Goal: Find specific page/section: Find specific page/section

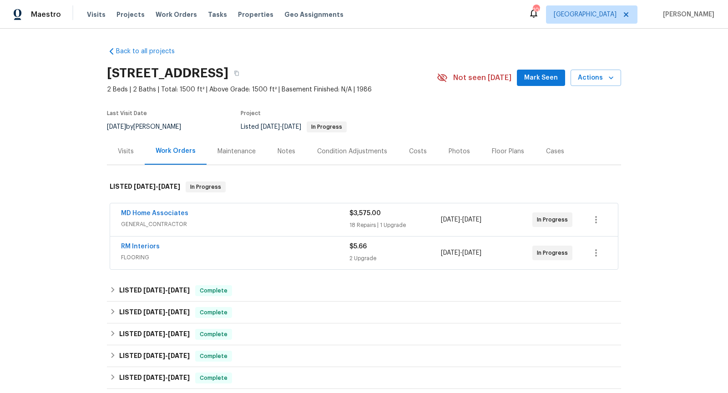
click at [250, 218] on div "MD Home Associates" at bounding box center [235, 214] width 229 height 11
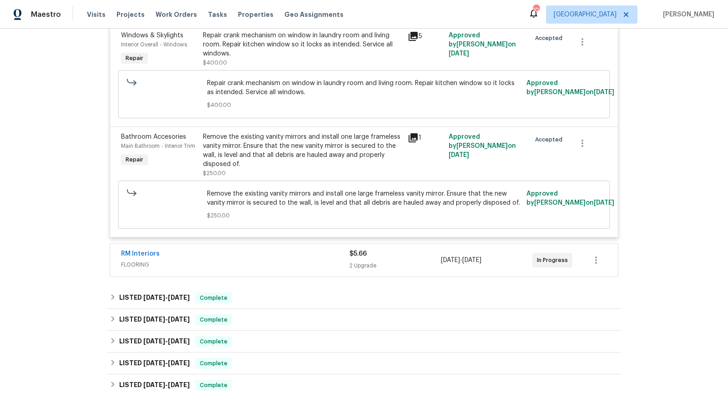
scroll to position [2407, 0]
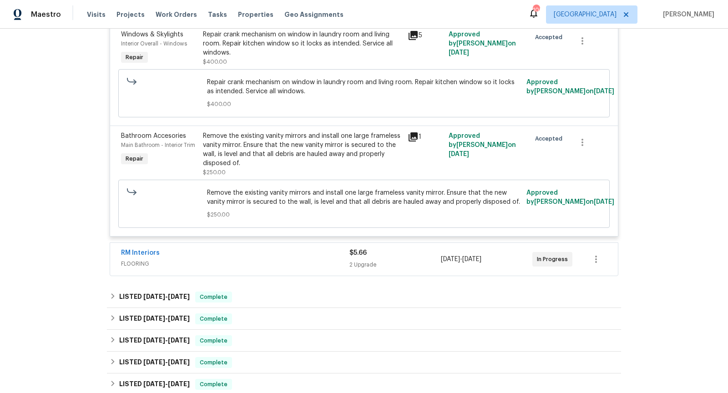
click at [317, 259] on span "FLOORING" at bounding box center [235, 263] width 229 height 9
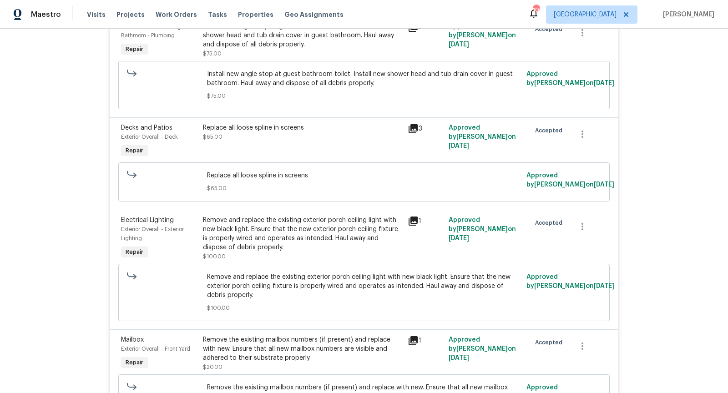
scroll to position [0, 0]
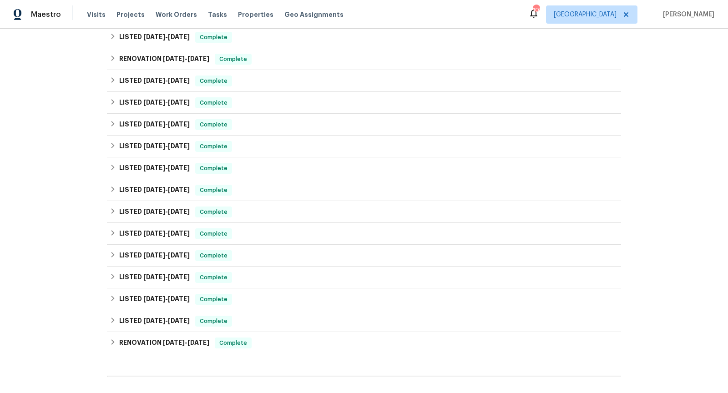
scroll to position [347, 0]
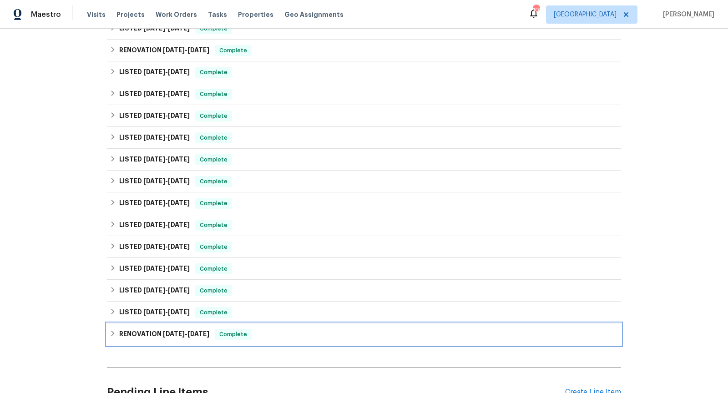
click at [248, 336] on span "Complete" at bounding box center [233, 334] width 35 height 9
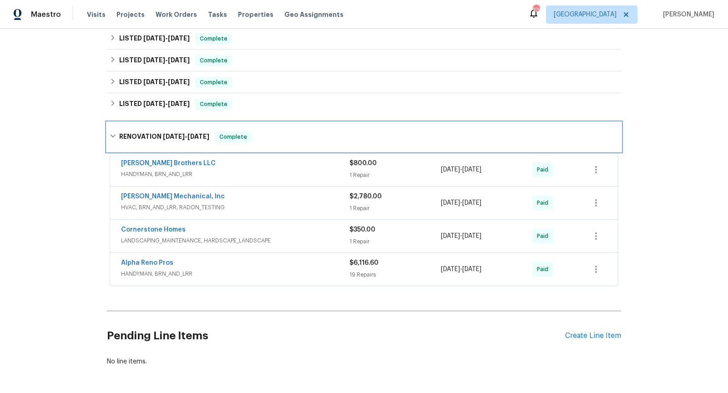
scroll to position [556, 0]
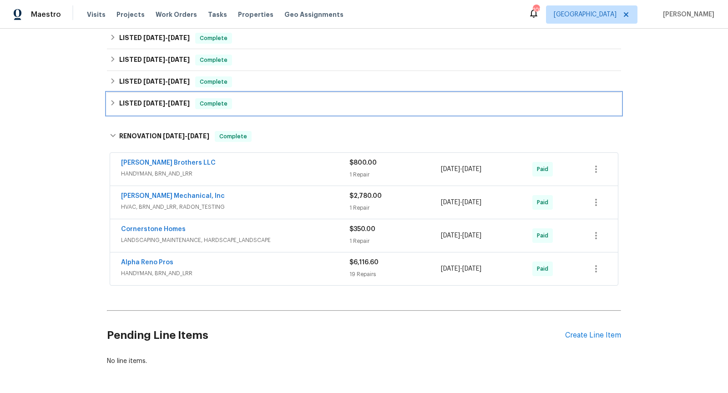
click at [267, 98] on div "LISTED [DATE] - [DATE] Complete" at bounding box center [364, 103] width 509 height 11
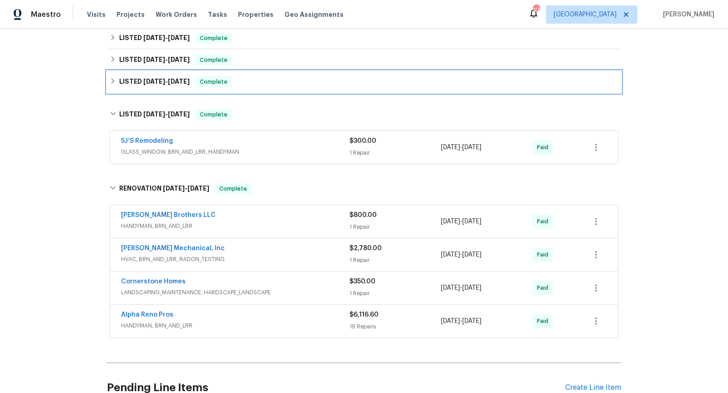
click at [274, 86] on div "LISTED [DATE] - [DATE] Complete" at bounding box center [364, 81] width 509 height 11
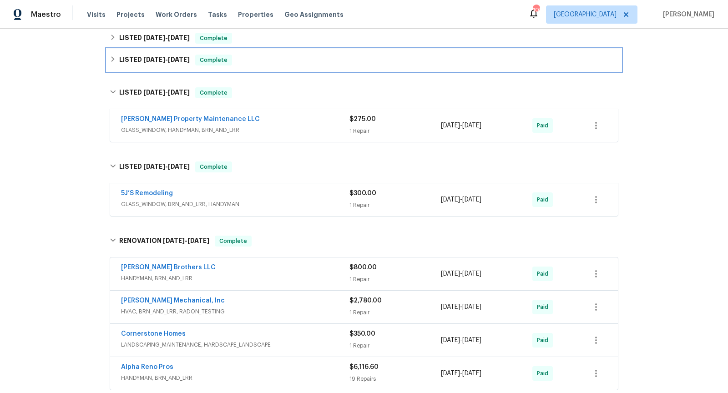
click at [276, 65] on div "LISTED [DATE] - [DATE] Complete" at bounding box center [364, 60] width 514 height 22
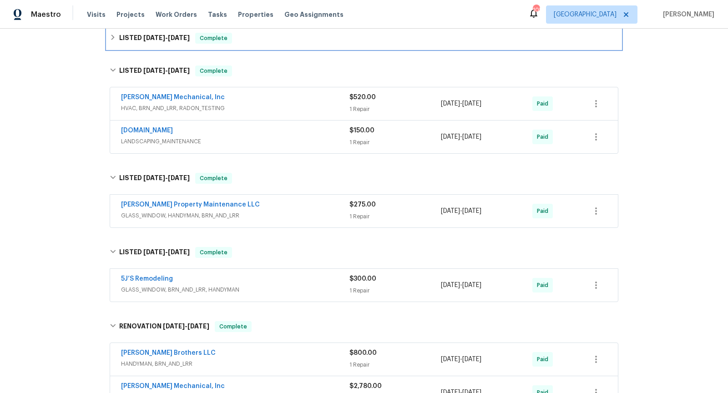
click at [277, 41] on div "LISTED [DATE] - [DATE] Complete" at bounding box center [364, 38] width 509 height 11
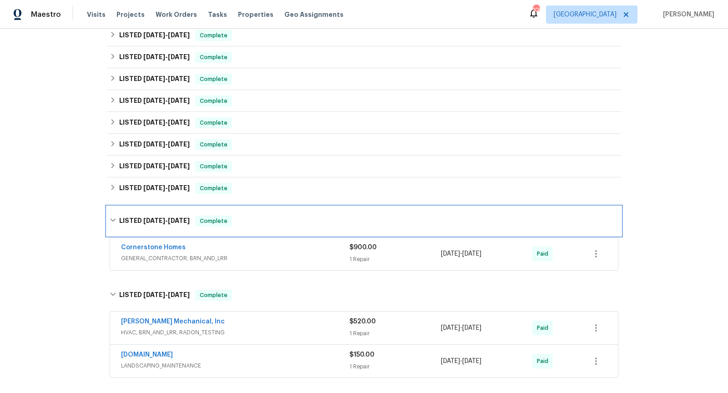
scroll to position [379, 0]
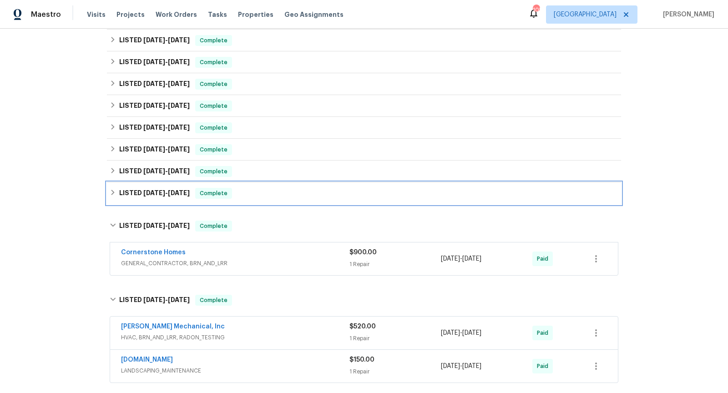
click at [243, 202] on div "LISTED [DATE] - [DATE] Complete" at bounding box center [364, 194] width 514 height 22
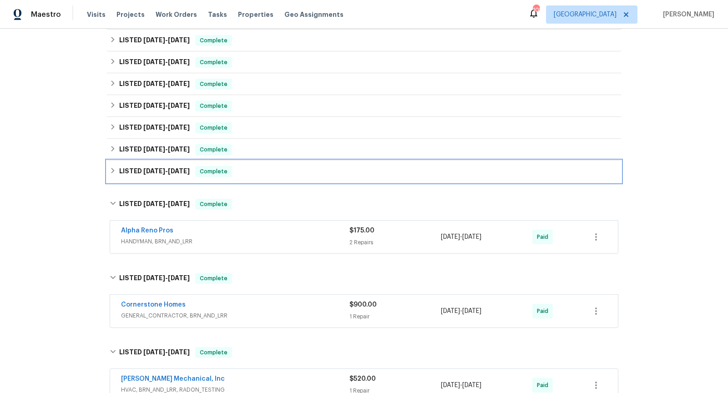
click at [250, 176] on div "LISTED [DATE] - [DATE] Complete" at bounding box center [364, 172] width 514 height 22
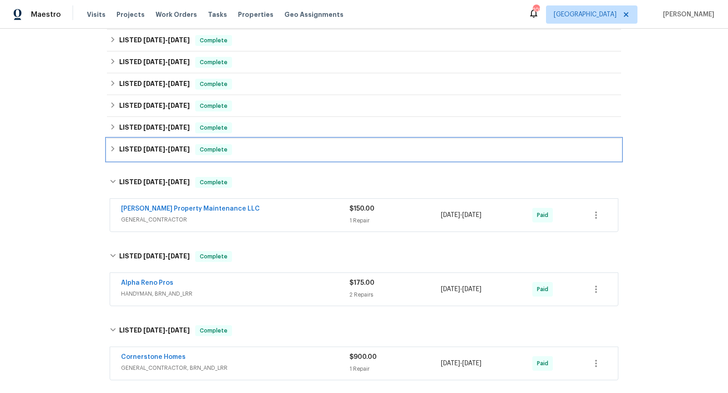
click at [254, 155] on div "LISTED [DATE] - [DATE] Complete" at bounding box center [364, 150] width 514 height 22
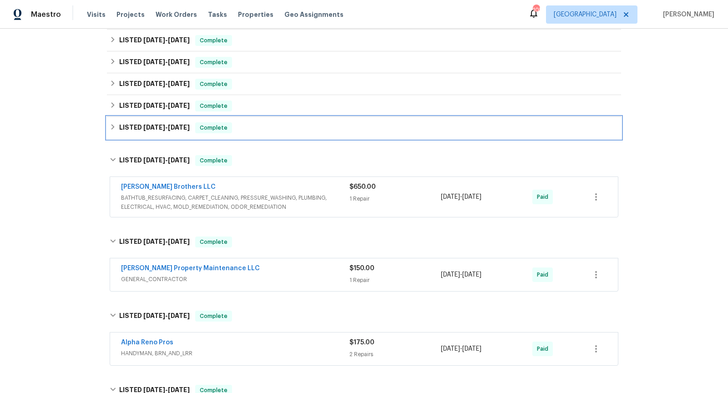
click at [262, 133] on div "LISTED [DATE] - [DATE] Complete" at bounding box center [364, 128] width 514 height 22
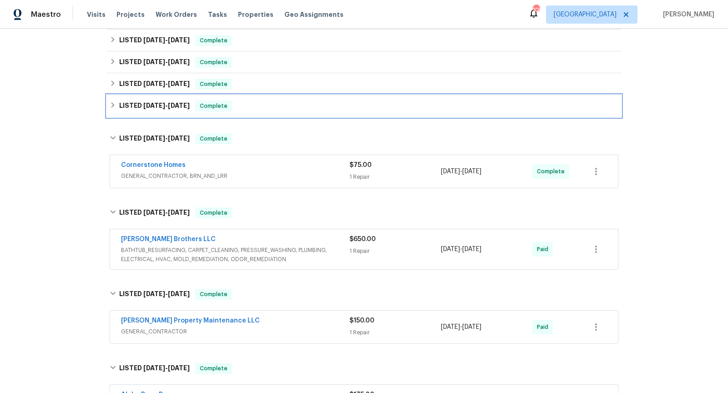
click at [268, 110] on div "LISTED [DATE] - [DATE] Complete" at bounding box center [364, 106] width 514 height 22
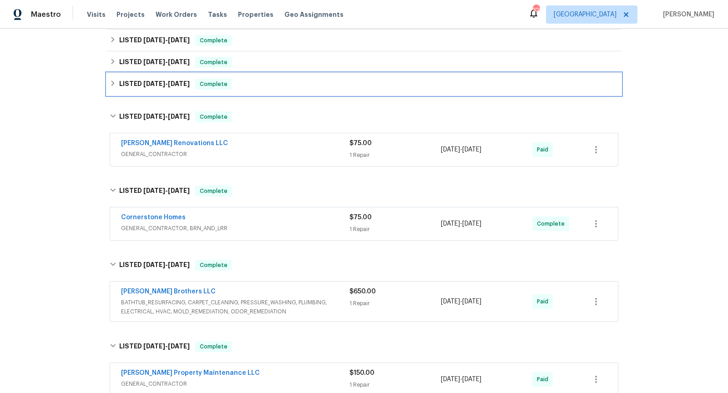
click at [277, 87] on div "LISTED [DATE] - [DATE] Complete" at bounding box center [364, 84] width 509 height 11
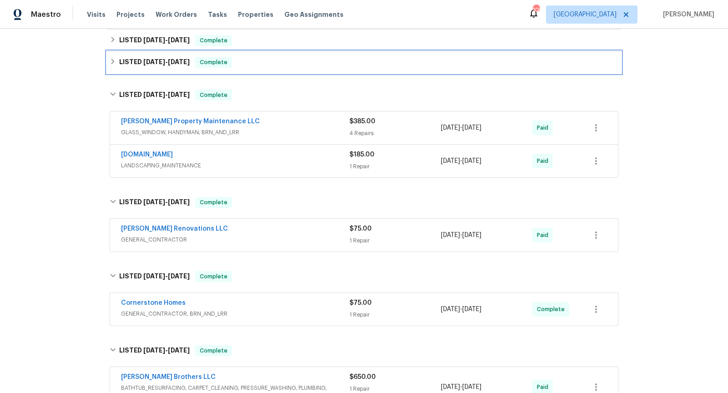
click at [281, 66] on div "LISTED [DATE] - [DATE] Complete" at bounding box center [364, 62] width 509 height 11
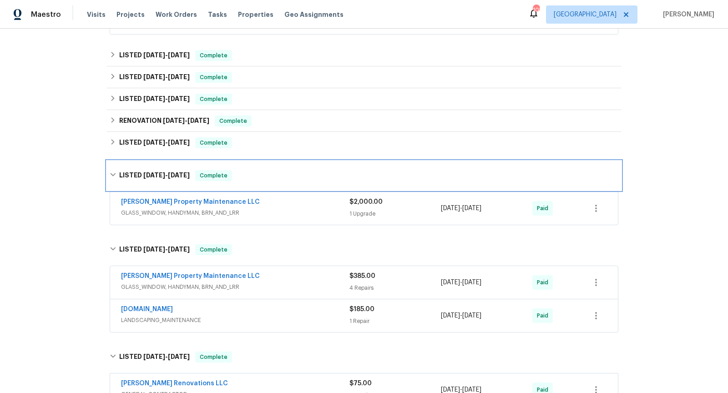
scroll to position [263, 0]
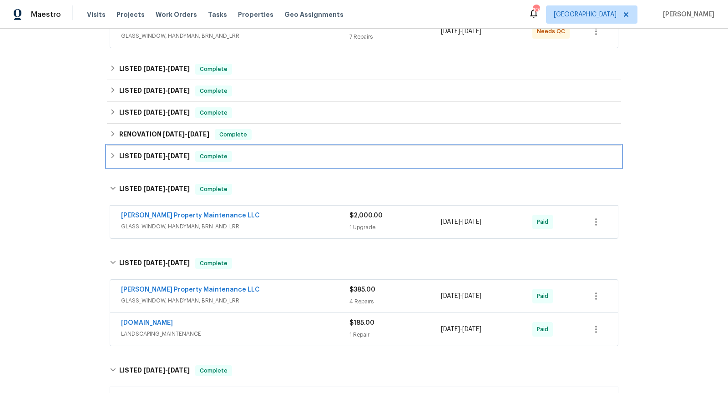
click at [265, 156] on div "LISTED [DATE] - [DATE] Complete" at bounding box center [364, 156] width 509 height 11
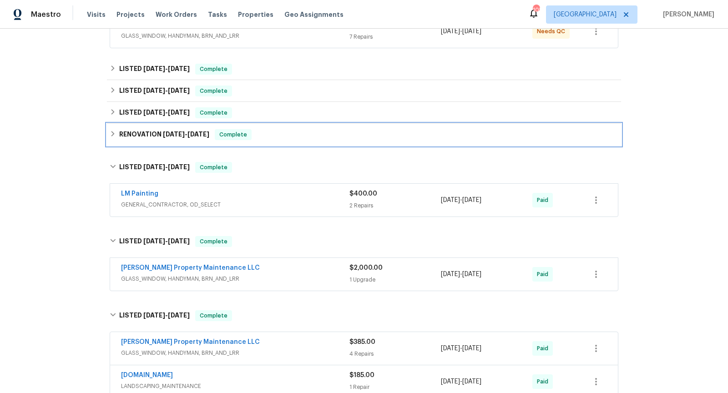
click at [271, 136] on div "RENOVATION [DATE] - [DATE] Complete" at bounding box center [364, 134] width 509 height 11
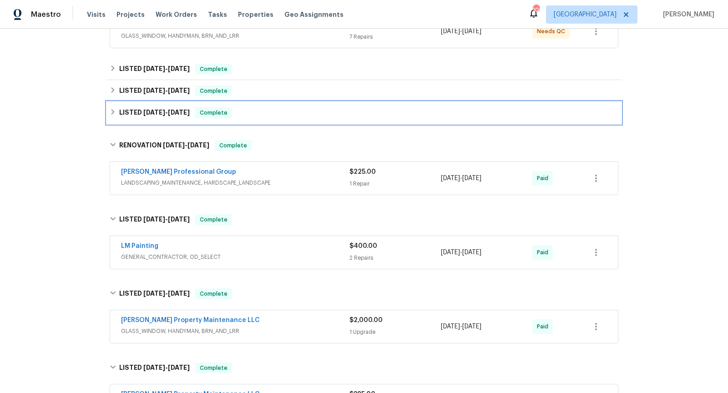
click at [277, 112] on div "LISTED [DATE] - [DATE] Complete" at bounding box center [364, 112] width 509 height 11
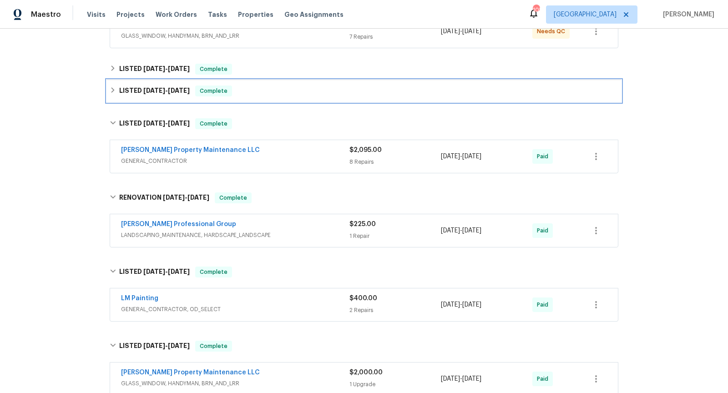
click at [289, 93] on div "LISTED [DATE] - [DATE] Complete" at bounding box center [364, 91] width 509 height 11
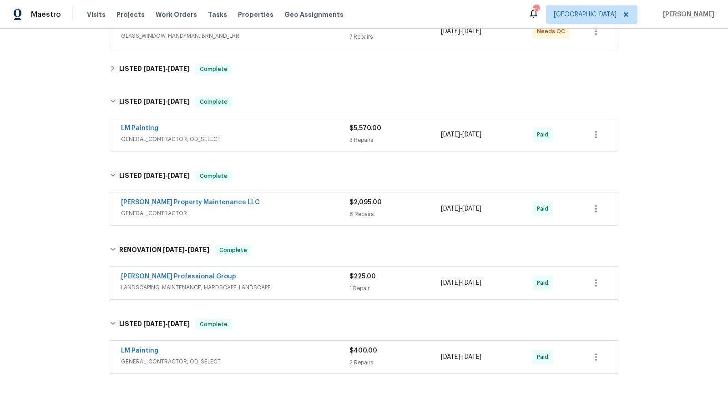
click at [285, 141] on span "GENERAL_CONTRACTOR, OD_SELECT" at bounding box center [235, 139] width 229 height 9
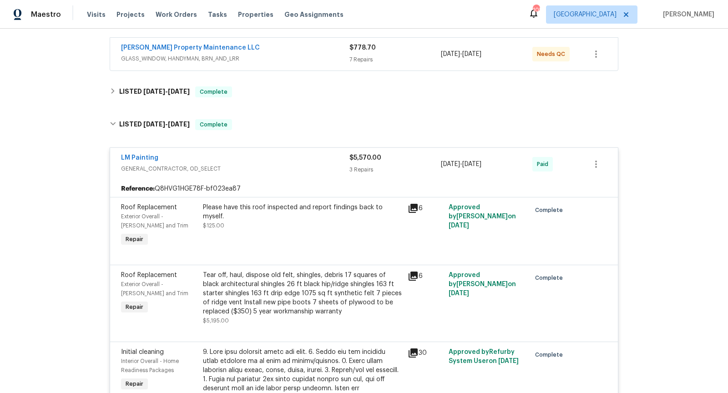
scroll to position [239, 0]
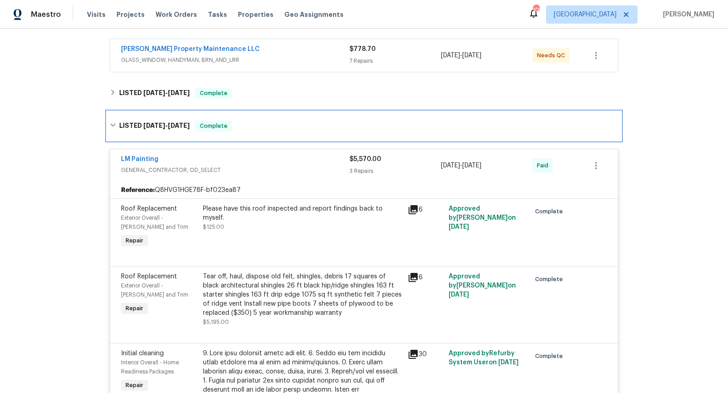
click at [275, 127] on div "LISTED [DATE] - [DATE] Complete" at bounding box center [364, 126] width 509 height 11
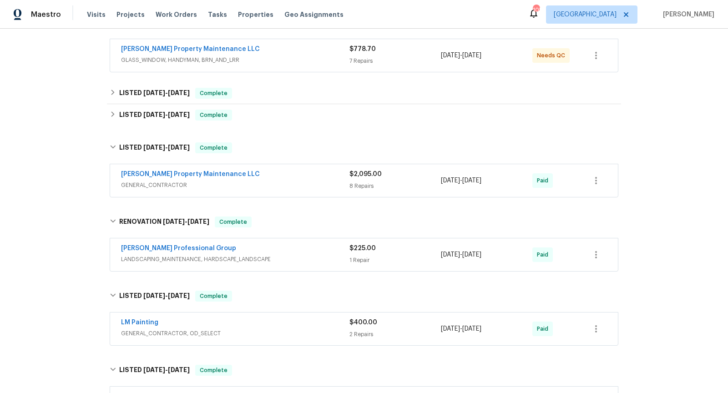
click at [291, 195] on div "[PERSON_NAME] Property Maintenance LLC GENERAL_CONTRACTOR $2,095.00 8 Repairs […" at bounding box center [364, 180] width 508 height 33
click at [289, 188] on div "[PERSON_NAME] Property Maintenance LLC GENERAL_CONTRACTOR" at bounding box center [235, 181] width 229 height 22
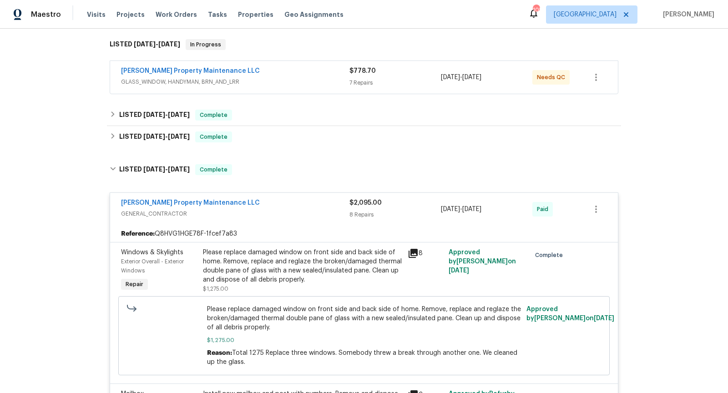
scroll to position [215, 0]
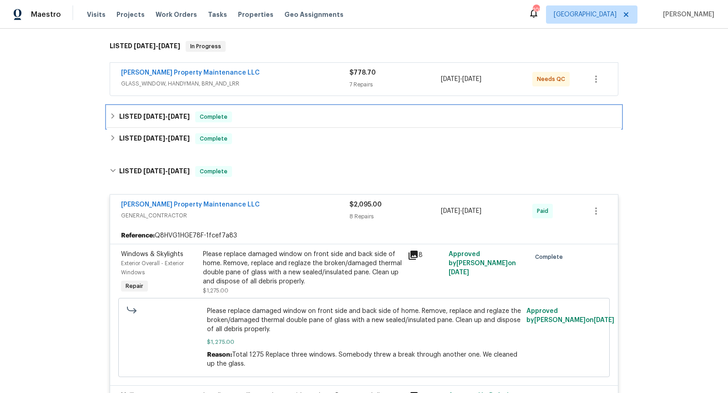
click at [254, 116] on div "LISTED [DATE] - [DATE] Complete" at bounding box center [364, 117] width 509 height 11
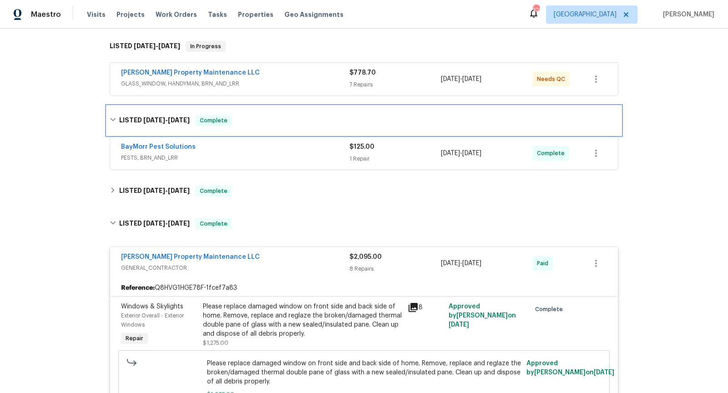
click at [254, 116] on div "LISTED [DATE] - [DATE] Complete" at bounding box center [364, 120] width 509 height 11
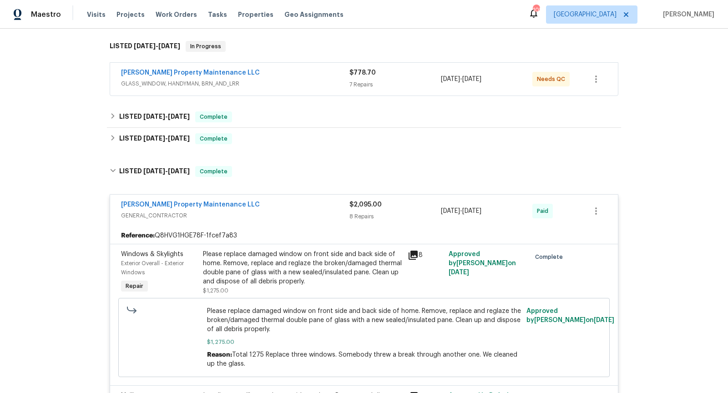
click at [315, 73] on div "[PERSON_NAME] Property Maintenance LLC" at bounding box center [235, 73] width 229 height 11
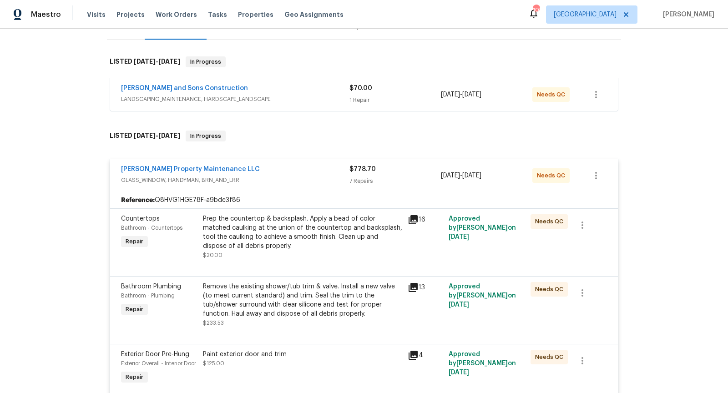
scroll to position [116, 0]
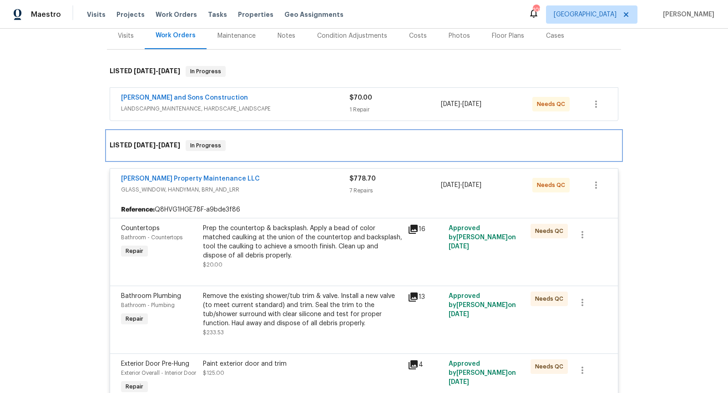
click at [257, 149] on div "LISTED [DATE] - [DATE] In Progress" at bounding box center [364, 145] width 509 height 11
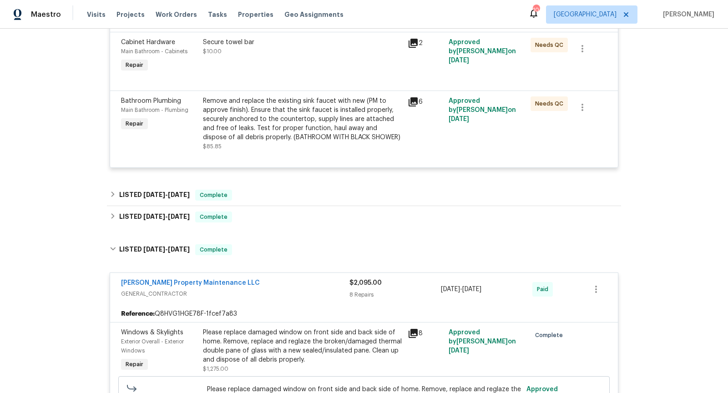
scroll to position [0, 0]
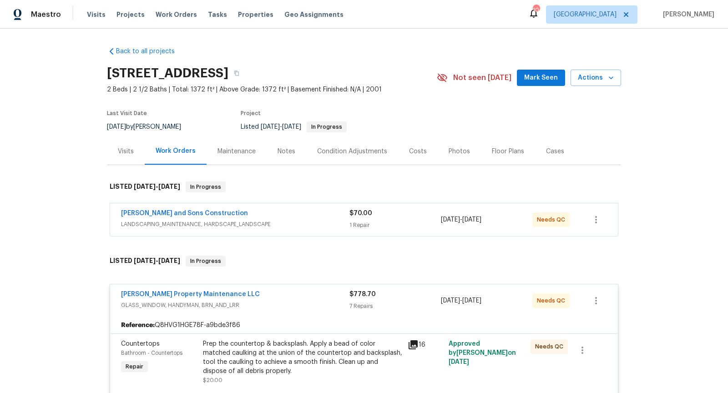
click at [552, 151] on div "Cases" at bounding box center [555, 151] width 18 height 9
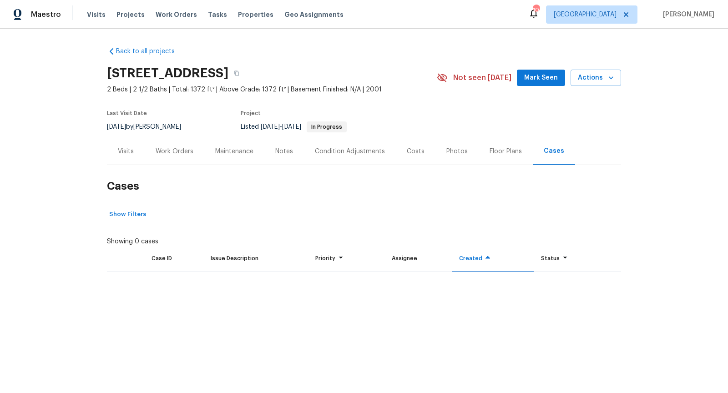
click at [419, 154] on div "Costs" at bounding box center [416, 151] width 18 height 9
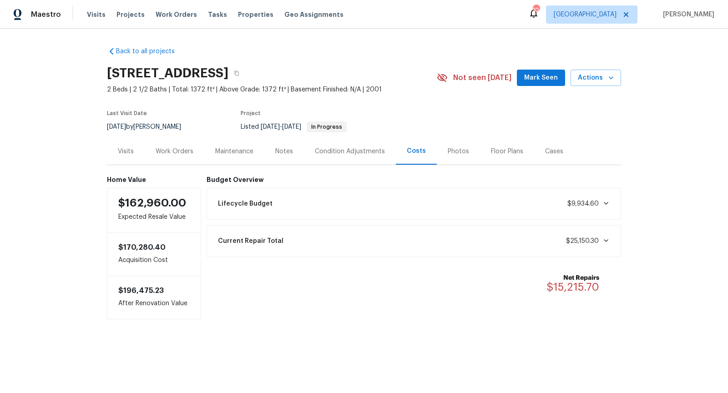
click at [130, 150] on div "Visits" at bounding box center [126, 151] width 16 height 9
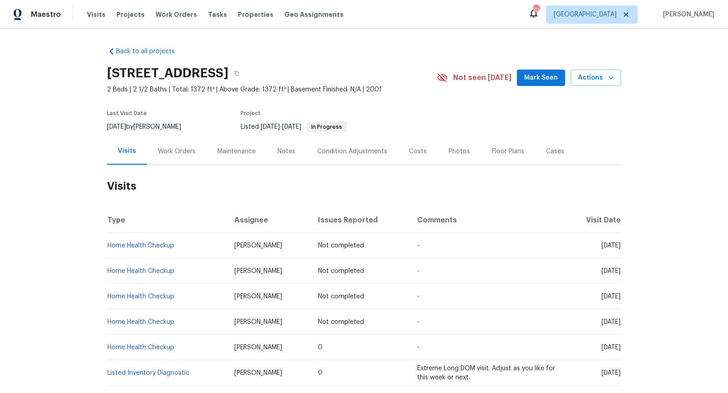
click at [185, 154] on div "Work Orders" at bounding box center [177, 151] width 38 height 9
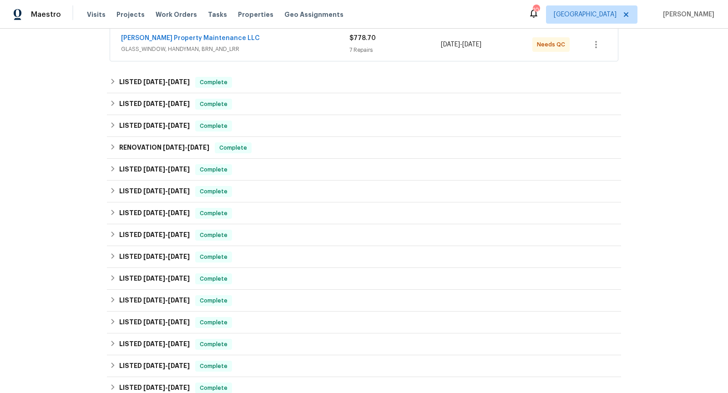
scroll to position [436, 0]
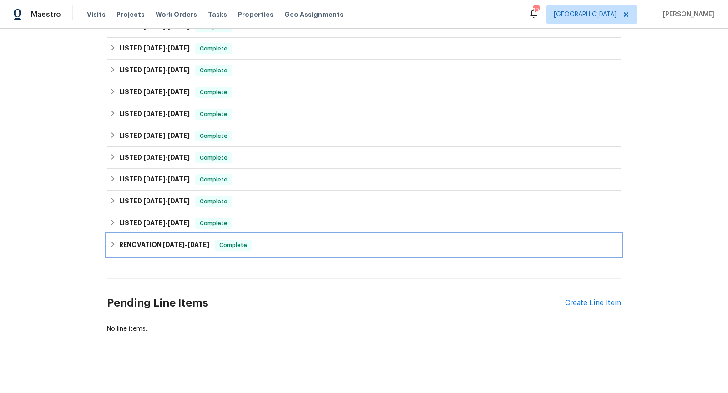
click at [284, 243] on div "RENOVATION [DATE] - [DATE] Complete" at bounding box center [364, 245] width 509 height 11
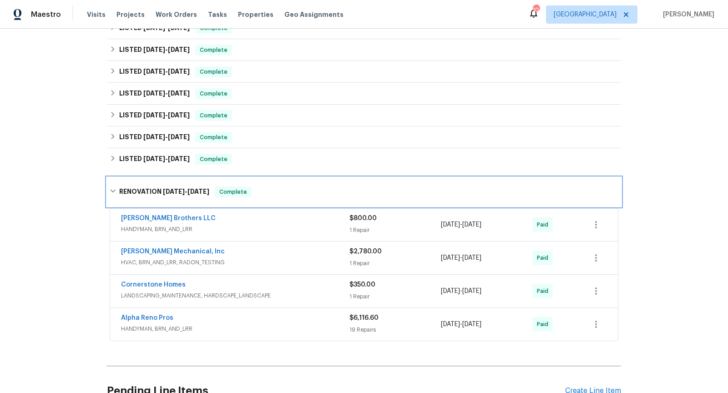
scroll to position [501, 0]
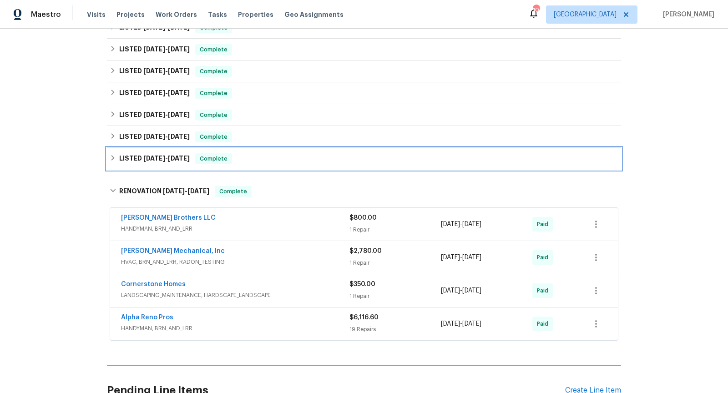
click at [187, 166] on div "LISTED [DATE] - [DATE] Complete" at bounding box center [364, 159] width 514 height 22
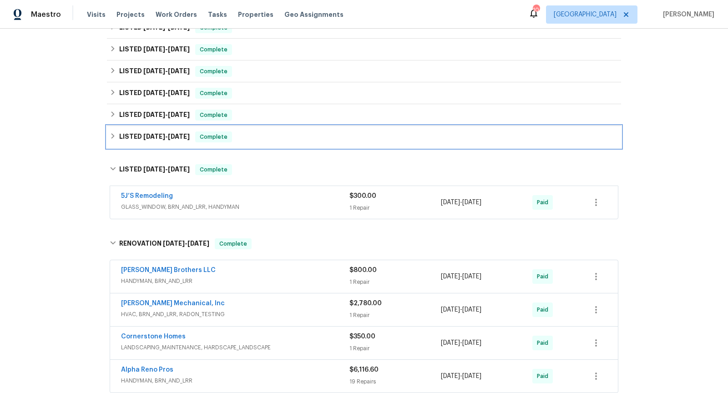
click at [180, 140] on h6 "LISTED [DATE] - [DATE]" at bounding box center [154, 137] width 71 height 11
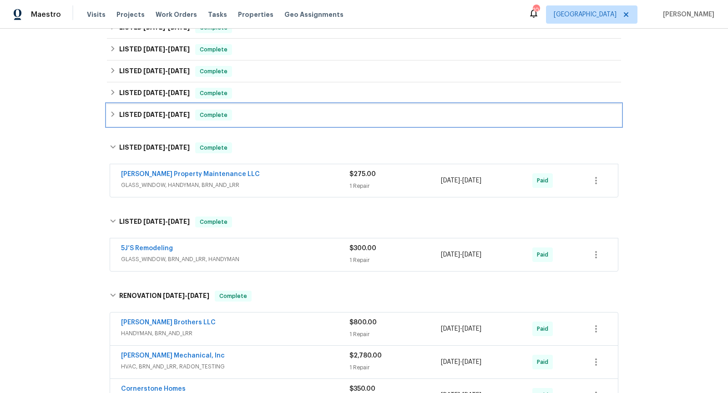
click at [183, 119] on h6 "LISTED [DATE] - [DATE]" at bounding box center [154, 115] width 71 height 11
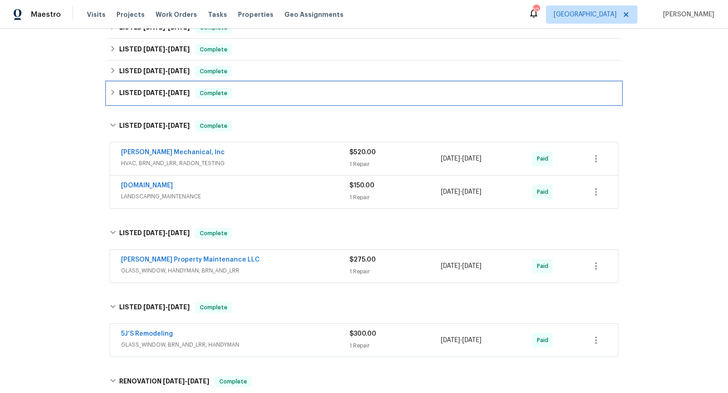
click at [181, 92] on span "[DATE]" at bounding box center [179, 93] width 22 height 6
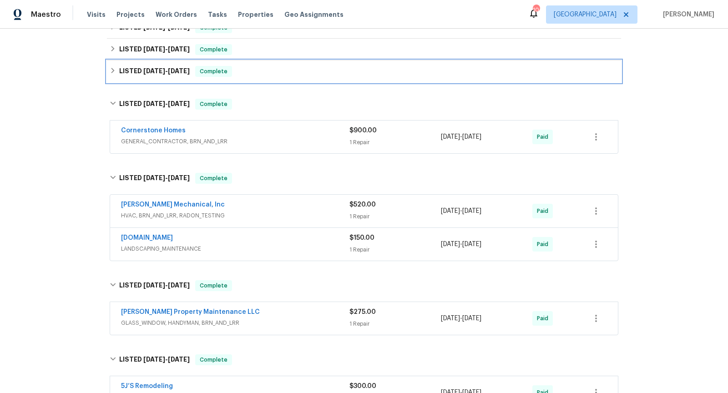
click at [183, 74] on h6 "LISTED [DATE] - [DATE]" at bounding box center [154, 71] width 71 height 11
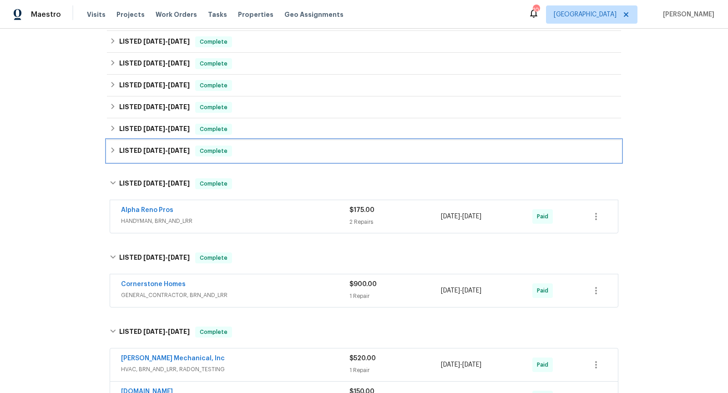
click at [170, 145] on div "LISTED [DATE] - [DATE] Complete" at bounding box center [364, 151] width 514 height 22
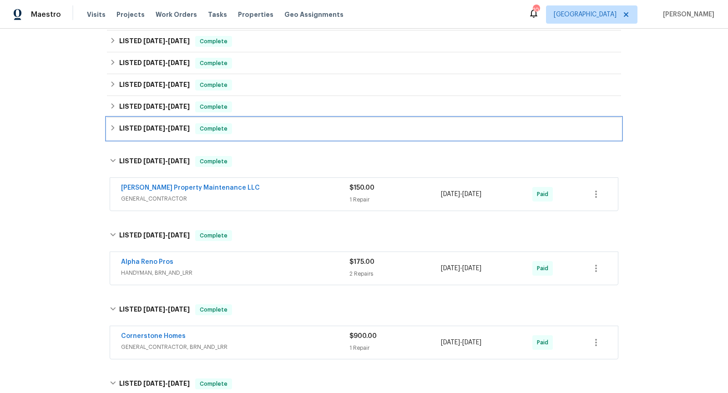
click at [171, 131] on h6 "LISTED [DATE] - [DATE]" at bounding box center [154, 128] width 71 height 11
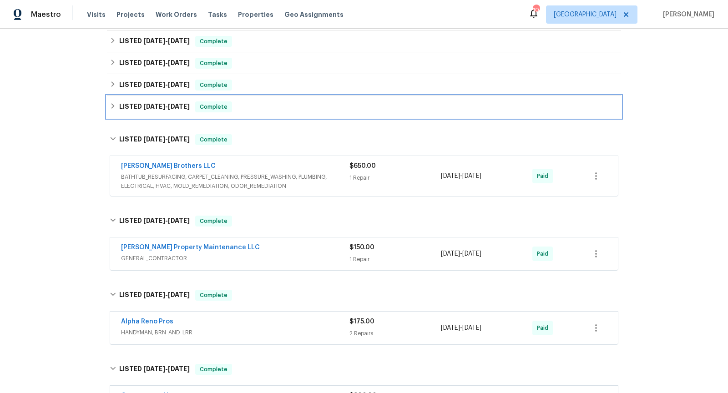
click at [178, 114] on div "LISTED [DATE] - [DATE] Complete" at bounding box center [364, 107] width 514 height 22
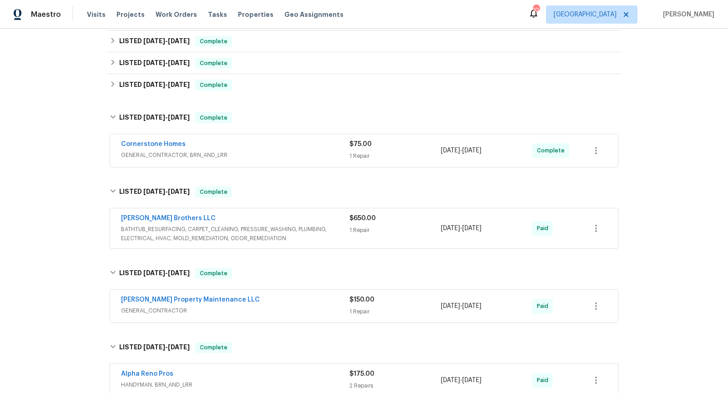
click at [181, 96] on div "Back to all projects [STREET_ADDRESS] 2 Beds | 2 1/2 Baths | Total: 1372 ft² | …" at bounding box center [364, 314] width 514 height 1349
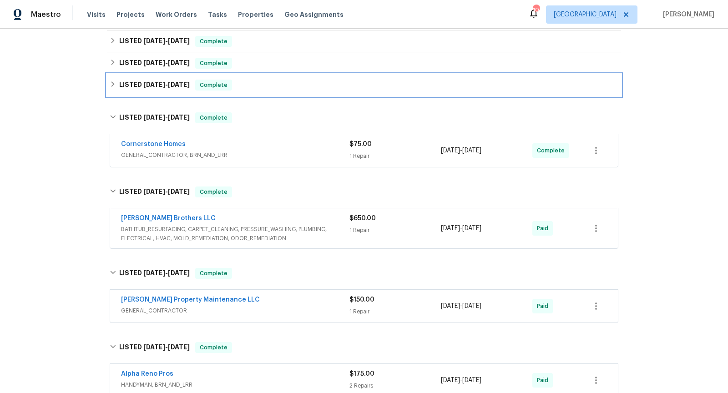
click at [180, 87] on h6 "LISTED [DATE] - [DATE]" at bounding box center [154, 85] width 71 height 11
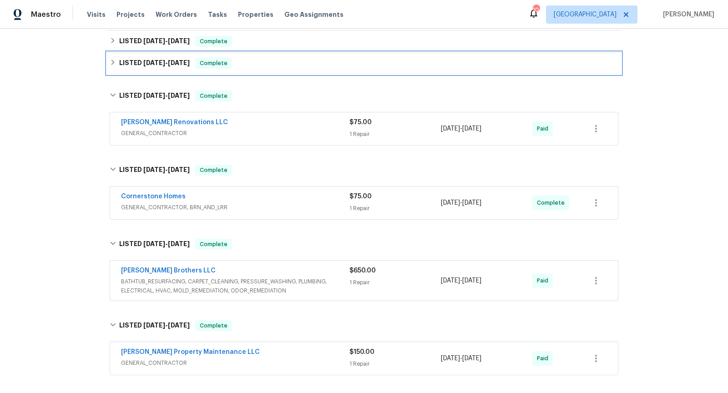
click at [166, 65] on h6 "LISTED [DATE] - [DATE]" at bounding box center [154, 63] width 71 height 11
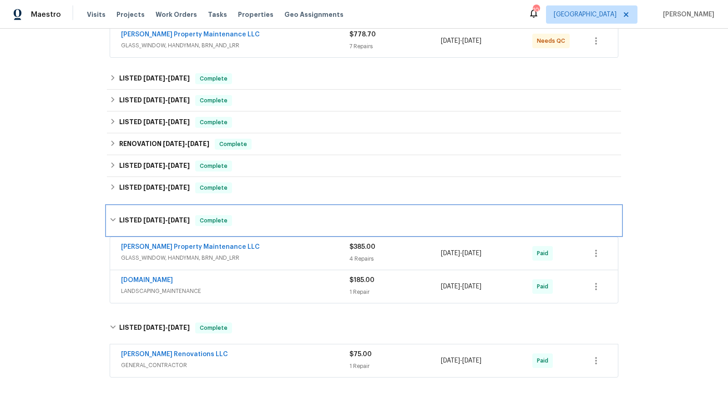
scroll to position [247, 0]
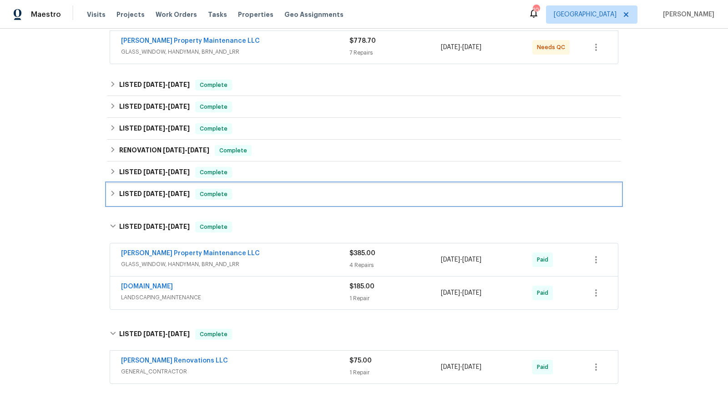
click at [163, 191] on span "[DATE] - [DATE]" at bounding box center [166, 194] width 46 height 6
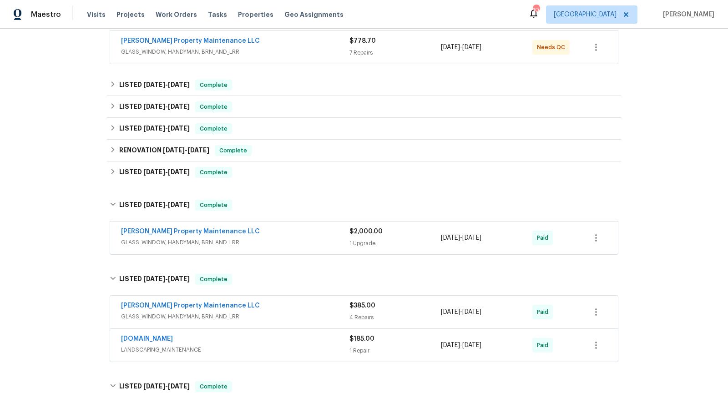
click at [268, 233] on div "[PERSON_NAME] Property Maintenance LLC" at bounding box center [235, 232] width 229 height 11
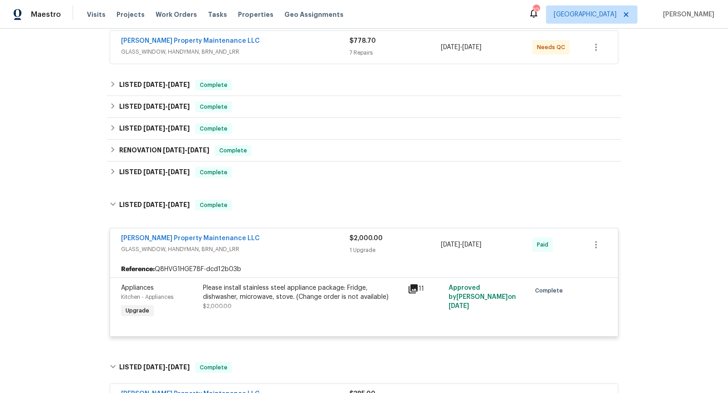
scroll to position [249, 0]
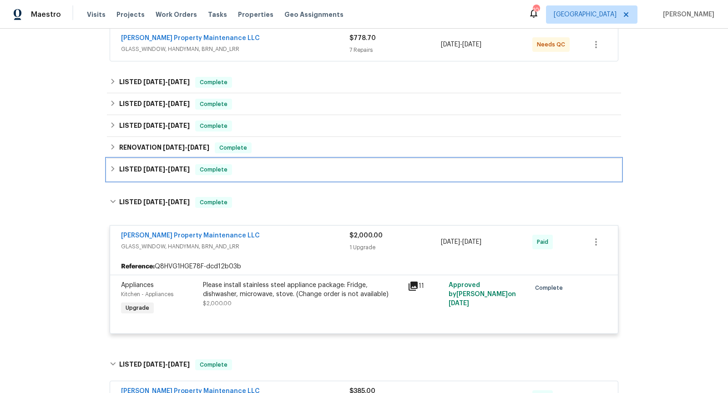
click at [150, 172] on h6 "LISTED [DATE] - [DATE]" at bounding box center [154, 169] width 71 height 11
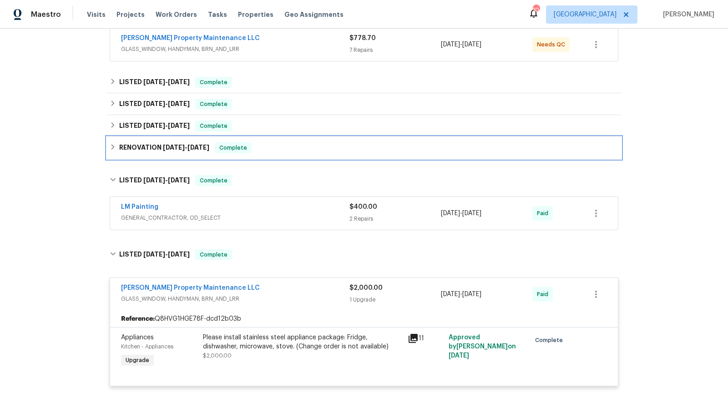
click at [183, 149] on h6 "RENOVATION [DATE] - [DATE]" at bounding box center [164, 147] width 90 height 11
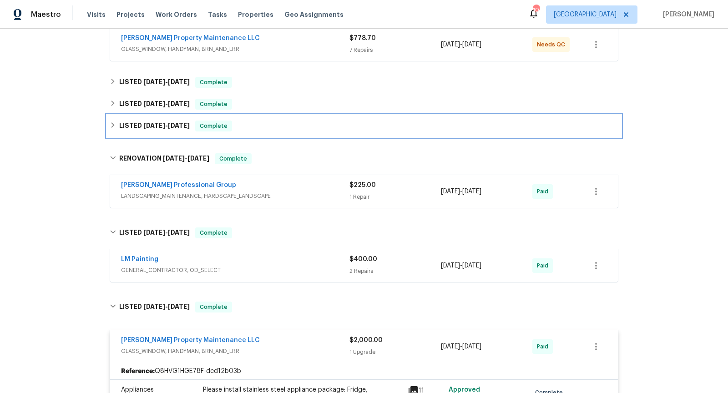
click at [183, 123] on span "[DATE]" at bounding box center [179, 125] width 22 height 6
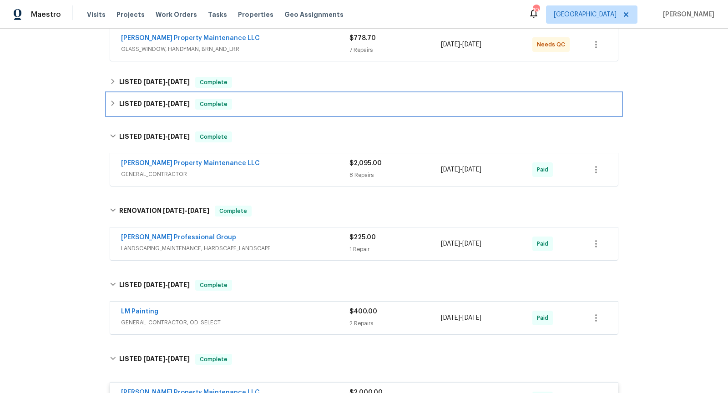
click at [186, 105] on span "[DATE]" at bounding box center [179, 104] width 22 height 6
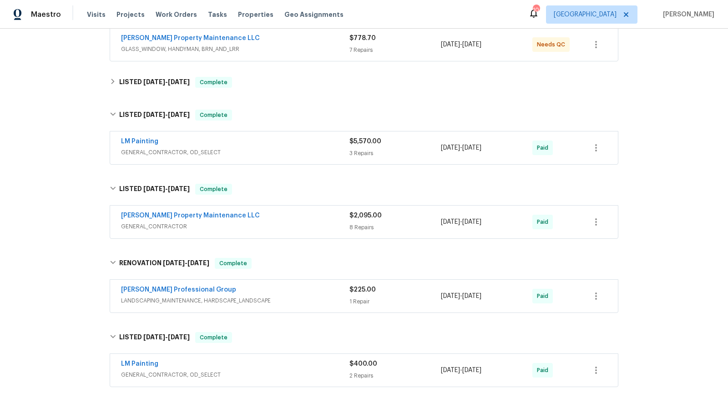
click at [255, 218] on div "[PERSON_NAME] Property Maintenance LLC" at bounding box center [235, 216] width 229 height 11
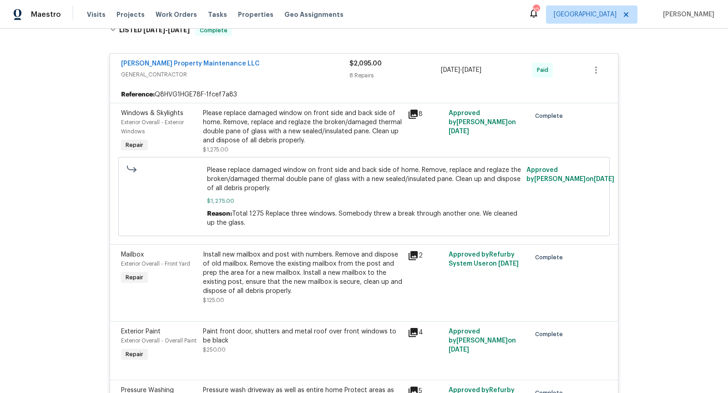
scroll to position [422, 0]
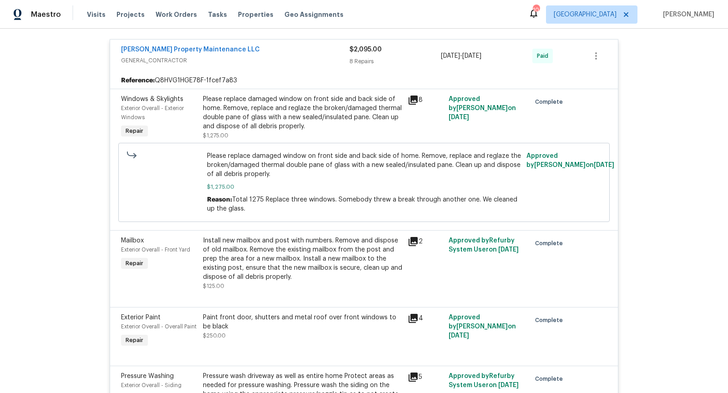
click at [265, 45] on div "[PERSON_NAME] Property Maintenance LLC" at bounding box center [235, 50] width 229 height 11
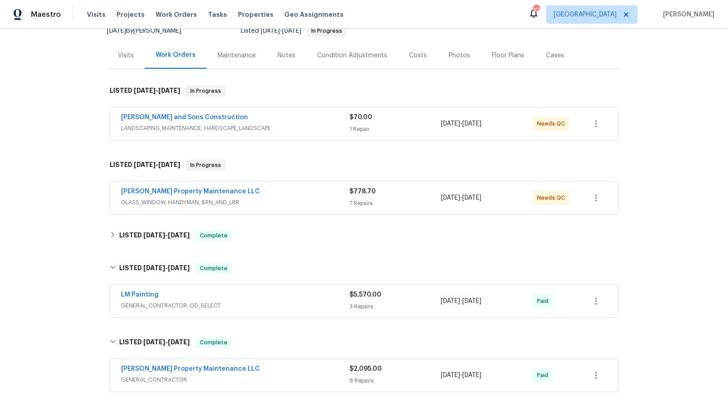
scroll to position [98, 0]
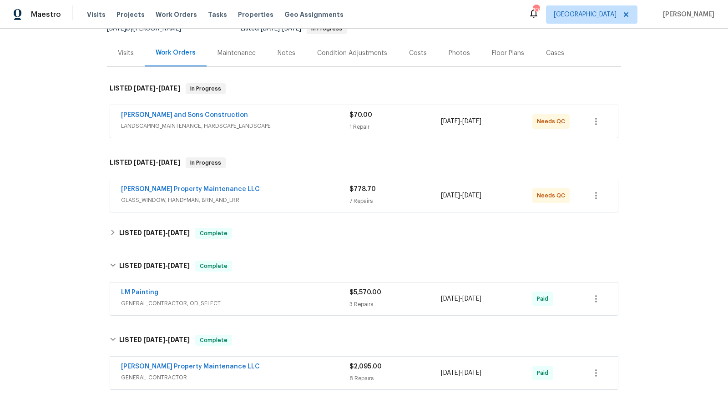
click at [324, 122] on span "LANDSCAPING_MAINTENANCE, HARDSCAPE_LANDSCAPE" at bounding box center [235, 126] width 229 height 9
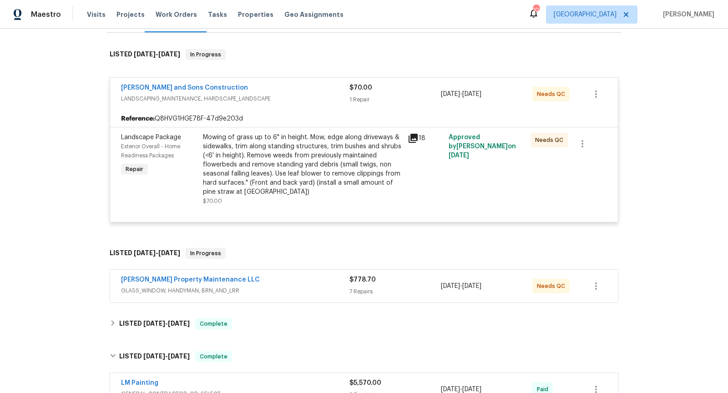
scroll to position [137, 0]
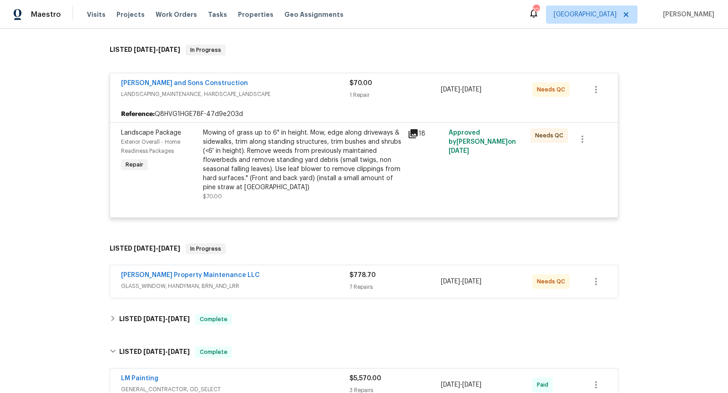
click at [305, 288] on span "GLASS_WINDOW, HANDYMAN, BRN_AND_LRR" at bounding box center [235, 286] width 229 height 9
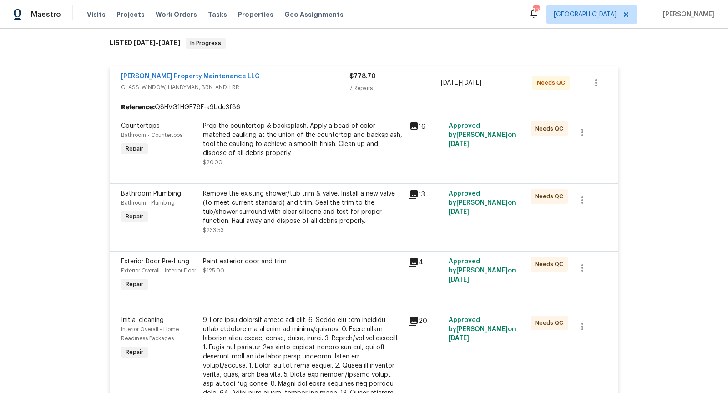
scroll to position [344, 0]
